Goal: Transaction & Acquisition: Purchase product/service

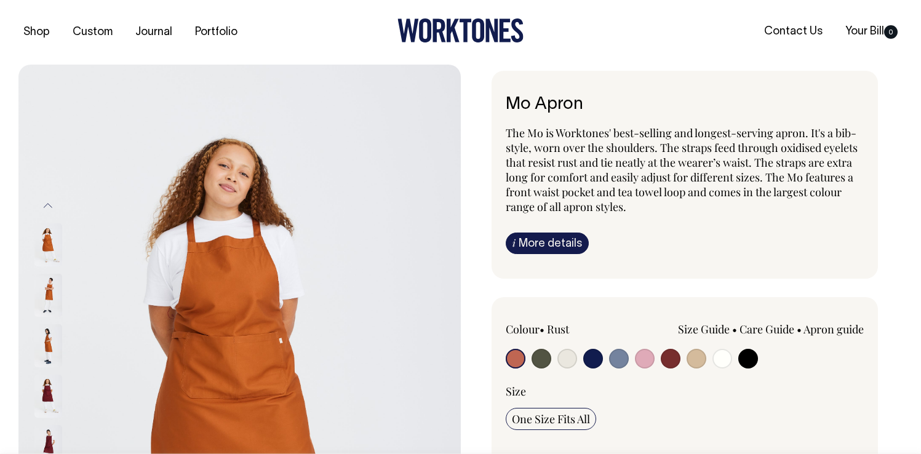
radio input "true"
select select "Pink"
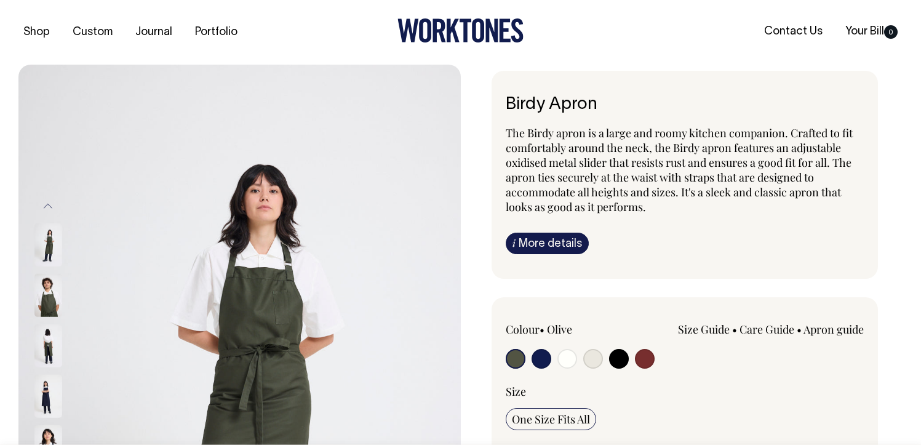
radio input "true"
select select "Black"
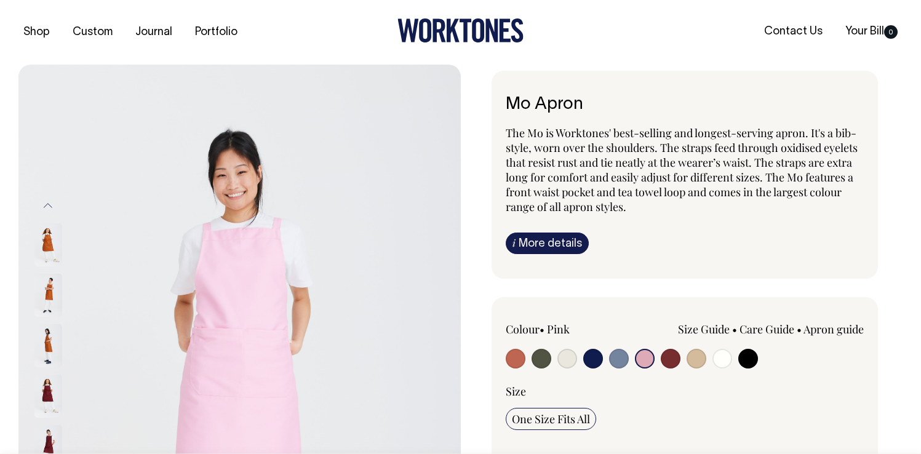
select select "Pink"
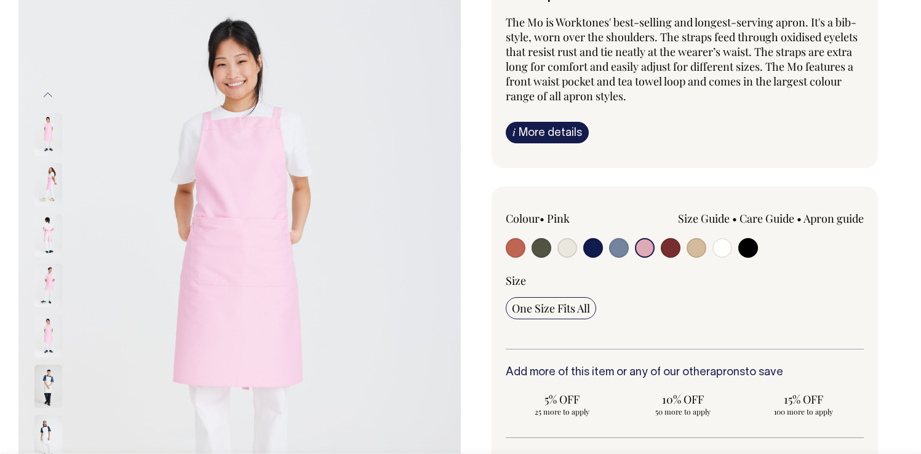
scroll to position [111, 0]
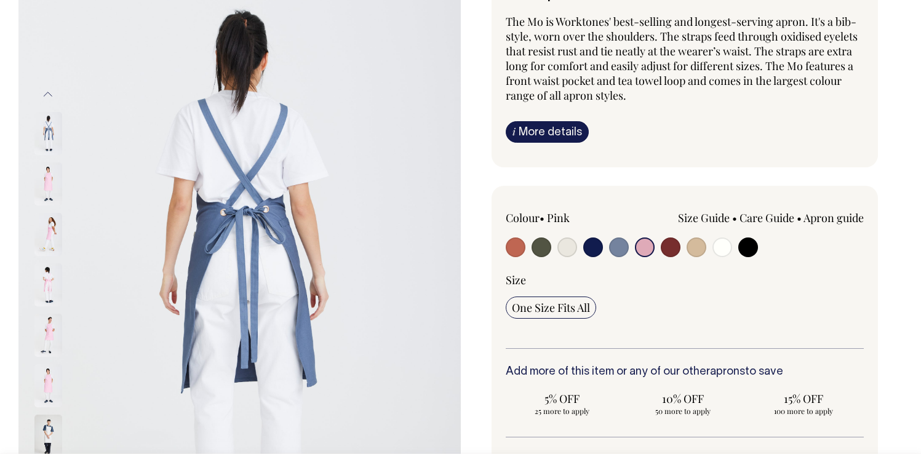
click at [644, 240] on input "radio" at bounding box center [645, 247] width 20 height 20
click at [644, 247] on input "radio" at bounding box center [645, 247] width 20 height 20
click at [47, 188] on img at bounding box center [48, 183] width 28 height 43
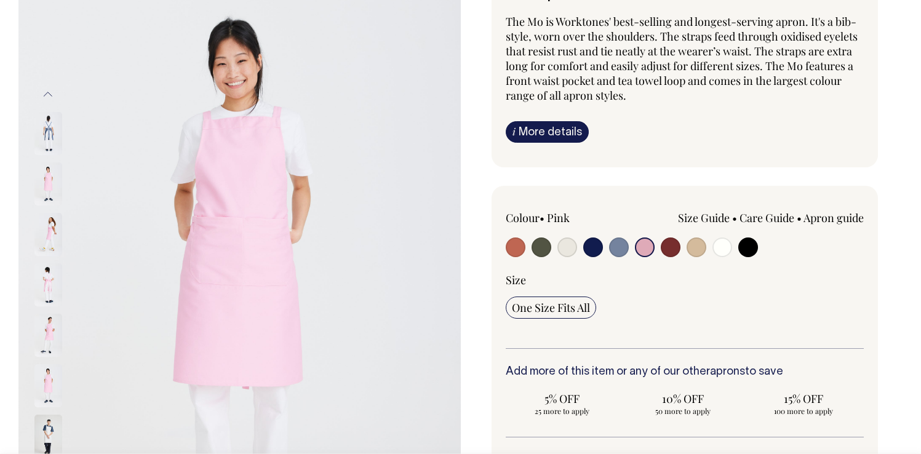
click at [52, 177] on img at bounding box center [48, 183] width 28 height 43
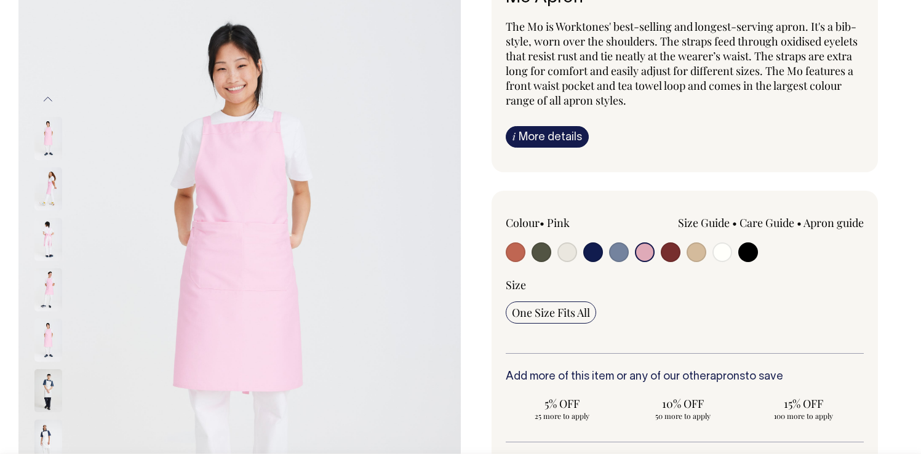
scroll to position [106, 0]
